Goal: Task Accomplishment & Management: Manage account settings

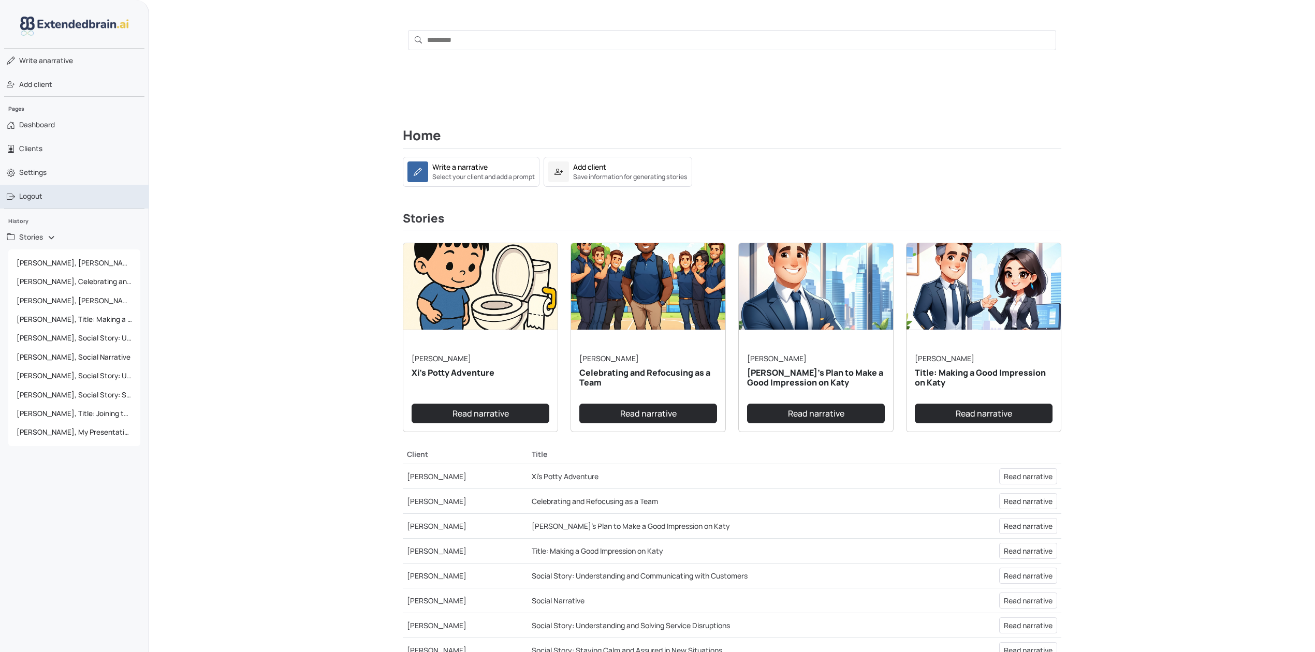
click at [48, 193] on link "Logout" at bounding box center [74, 197] width 149 height 24
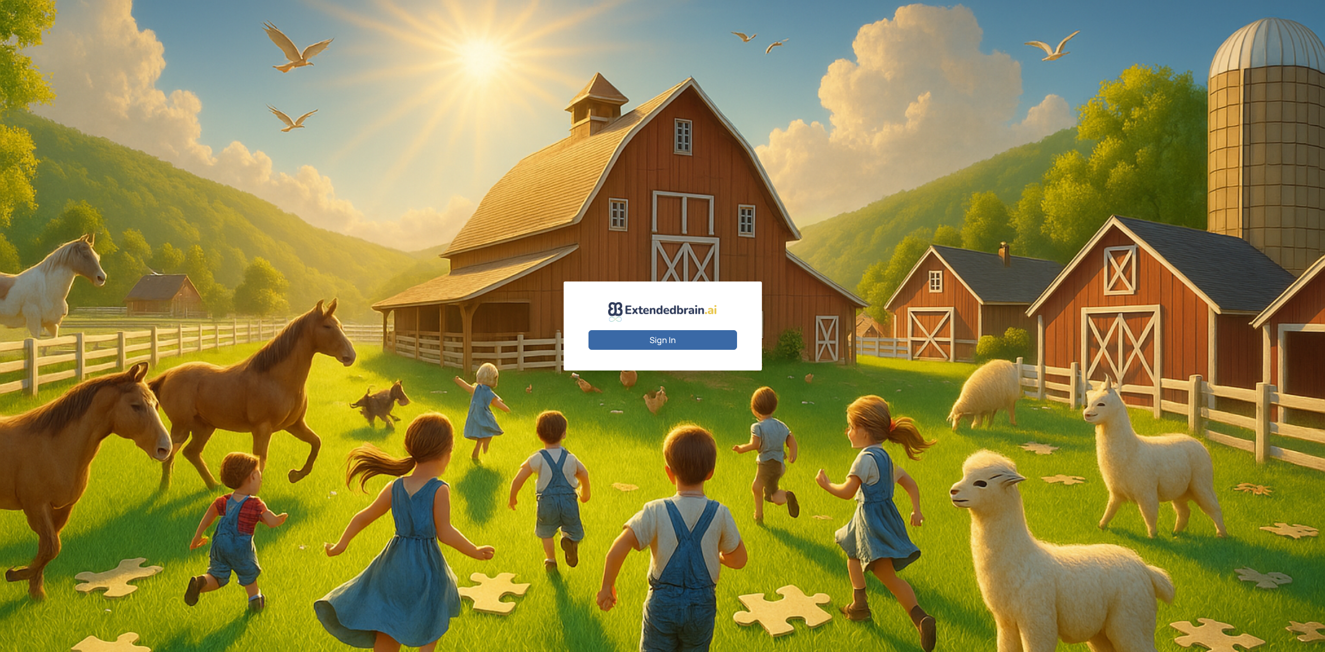
click at [642, 340] on button "Sign In" at bounding box center [663, 340] width 149 height 20
